Goal: Information Seeking & Learning: Compare options

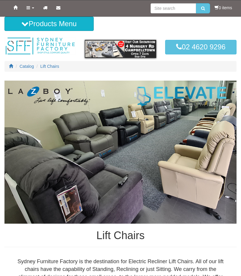
click at [152, 127] on img at bounding box center [120, 152] width 232 height 143
click at [149, 123] on img at bounding box center [120, 152] width 232 height 143
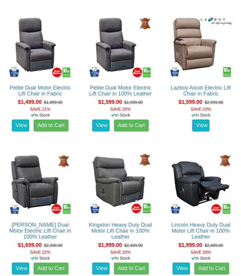
scroll to position [472, 0]
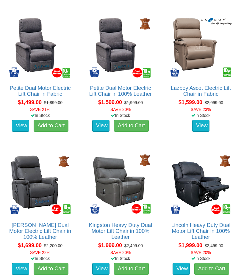
click at [206, 192] on img at bounding box center [200, 184] width 65 height 65
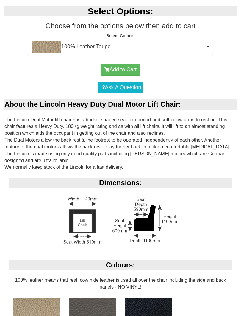
scroll to position [234, 0]
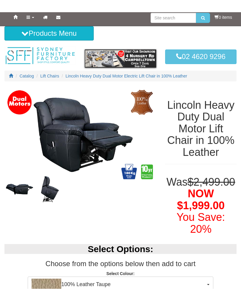
scroll to position [0, 0]
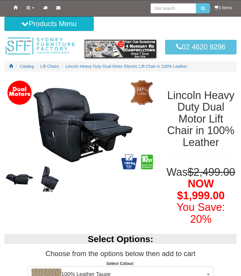
click at [146, 244] on b "Select Options:" at bounding box center [120, 239] width 65 height 10
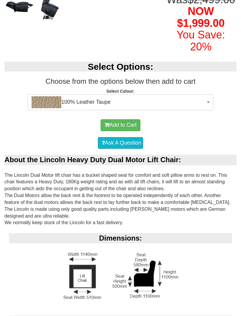
scroll to position [173, 0]
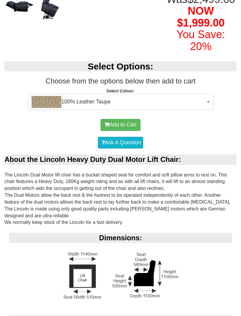
click at [204, 108] on span "100% Leather Taupe" at bounding box center [119, 102] width 174 height 12
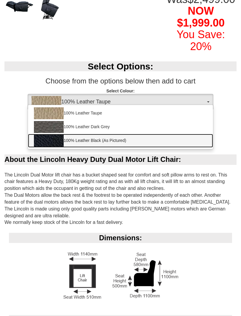
click at [205, 147] on link "100% Leather Black (As Pictured)" at bounding box center [120, 141] width 185 height 14
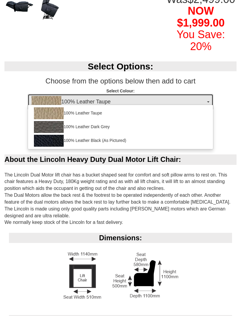
select select "489"
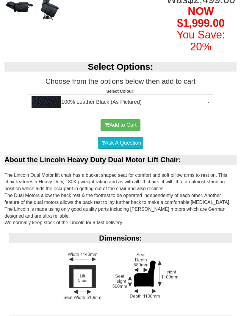
scroll to position [174, 0]
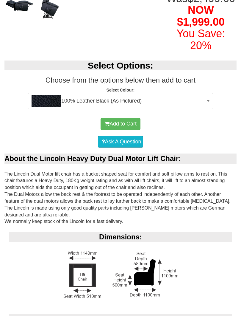
click at [43, 8] on img at bounding box center [50, 5] width 30 height 30
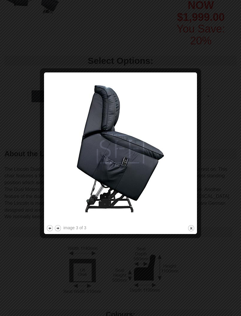
click at [2, 127] on div at bounding box center [120, 158] width 241 height 316
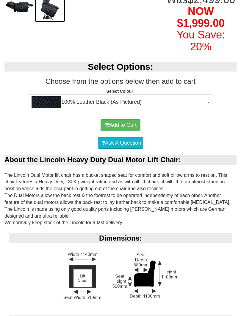
scroll to position [194, 0]
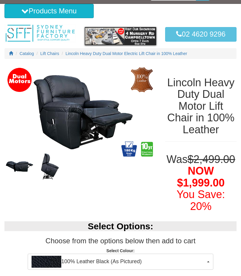
scroll to position [0, 0]
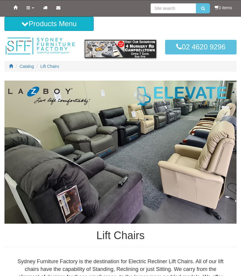
scroll to position [472, 0]
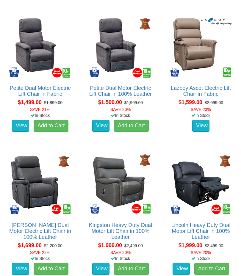
click at [0, 64] on div "Petite Dual Motor Electric Lift Chair in Fabric About the Petite Electric Lift …" at bounding box center [40, 76] width 80 height 131
click at [1, 64] on div "Petite Dual Motor Electric Lift Chair in Fabric About the Petite Electric Lift …" at bounding box center [40, 76] width 80 height 131
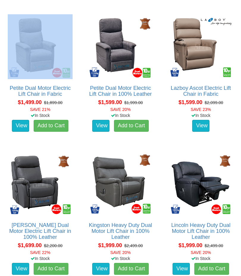
click at [2, 64] on div "Petite Dual Motor Electric Lift Chair in Fabric About the Petite Electric Lift …" at bounding box center [40, 76] width 80 height 131
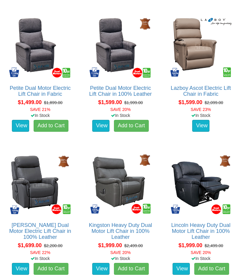
click at [2, 65] on div "Petite Dual Motor Electric Lift Chair in Fabric About the Petite Electric Lift …" at bounding box center [40, 76] width 80 height 131
click at [121, 77] on img at bounding box center [120, 46] width 65 height 65
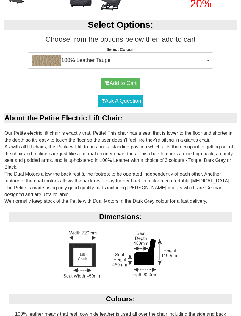
scroll to position [224, 0]
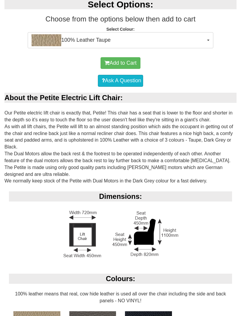
click at [150, 271] on div "Dimensions:" at bounding box center [120, 232] width 232 height 82
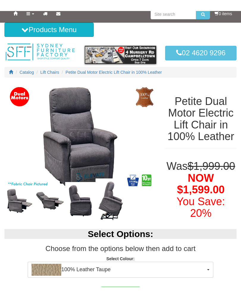
scroll to position [0, 0]
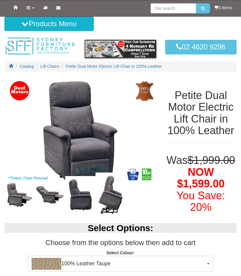
click at [37, 202] on img at bounding box center [50, 195] width 30 height 22
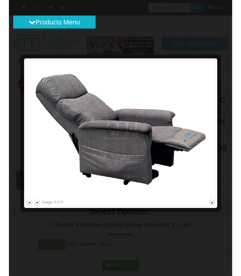
scroll to position [14, 0]
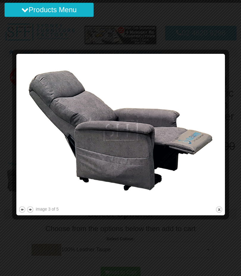
click at [183, 254] on div at bounding box center [120, 138] width 241 height 276
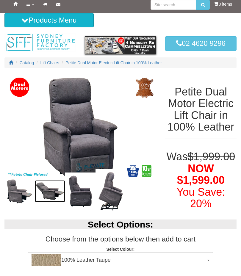
scroll to position [0, 0]
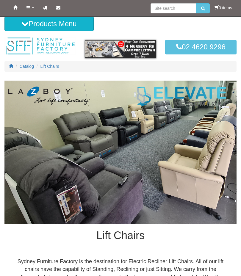
scroll to position [472, 0]
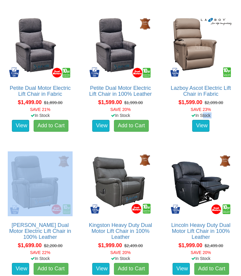
click at [64, 232] on link "[PERSON_NAME] Dual Motor Electric Lift Chair in 100% Leather" at bounding box center [40, 231] width 62 height 18
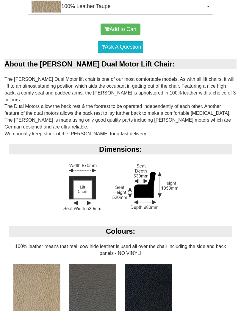
scroll to position [294, 0]
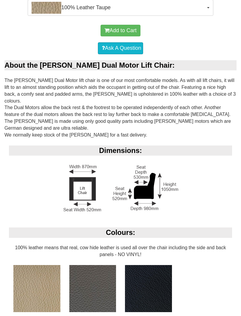
click at [53, 203] on div "Dimensions:" at bounding box center [120, 186] width 232 height 82
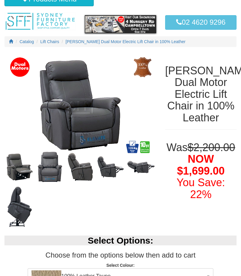
scroll to position [0, 0]
